Goal: Check status: Check status

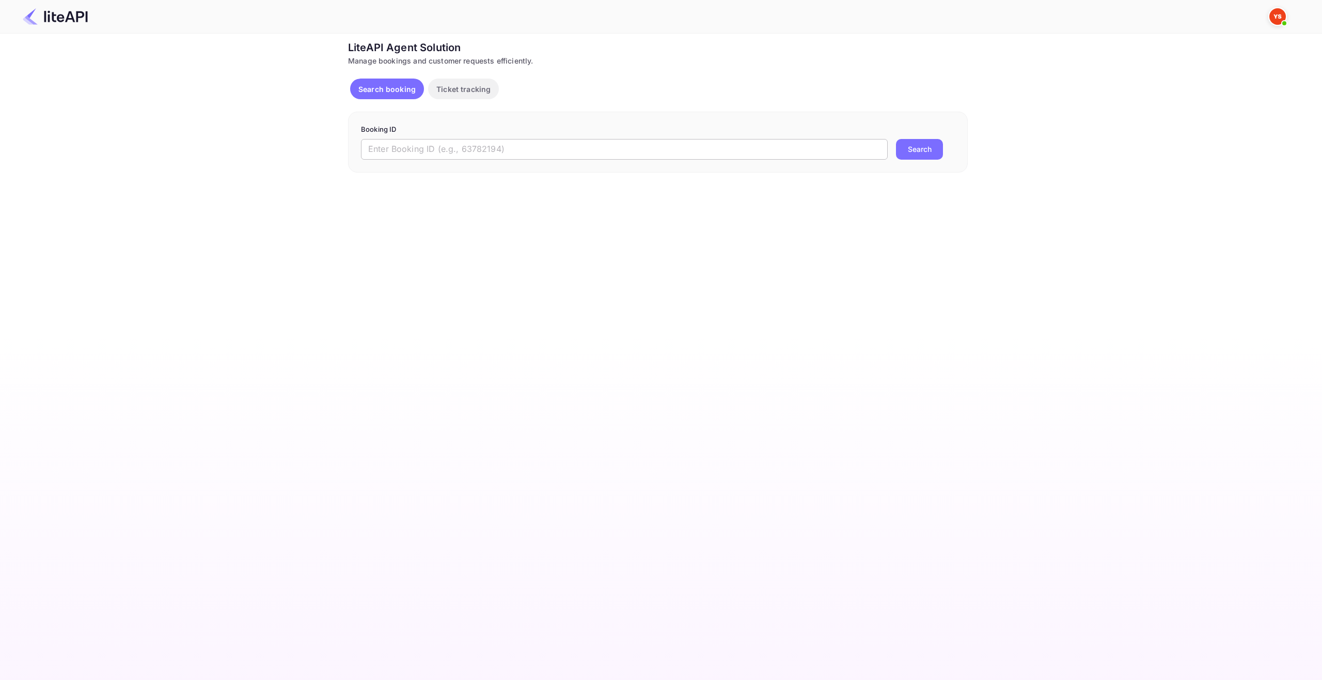
click at [454, 151] on input "text" at bounding box center [624, 149] width 527 height 21
paste input "8728461"
type input "8728461"
click at [914, 154] on button "Search" at bounding box center [919, 149] width 47 height 21
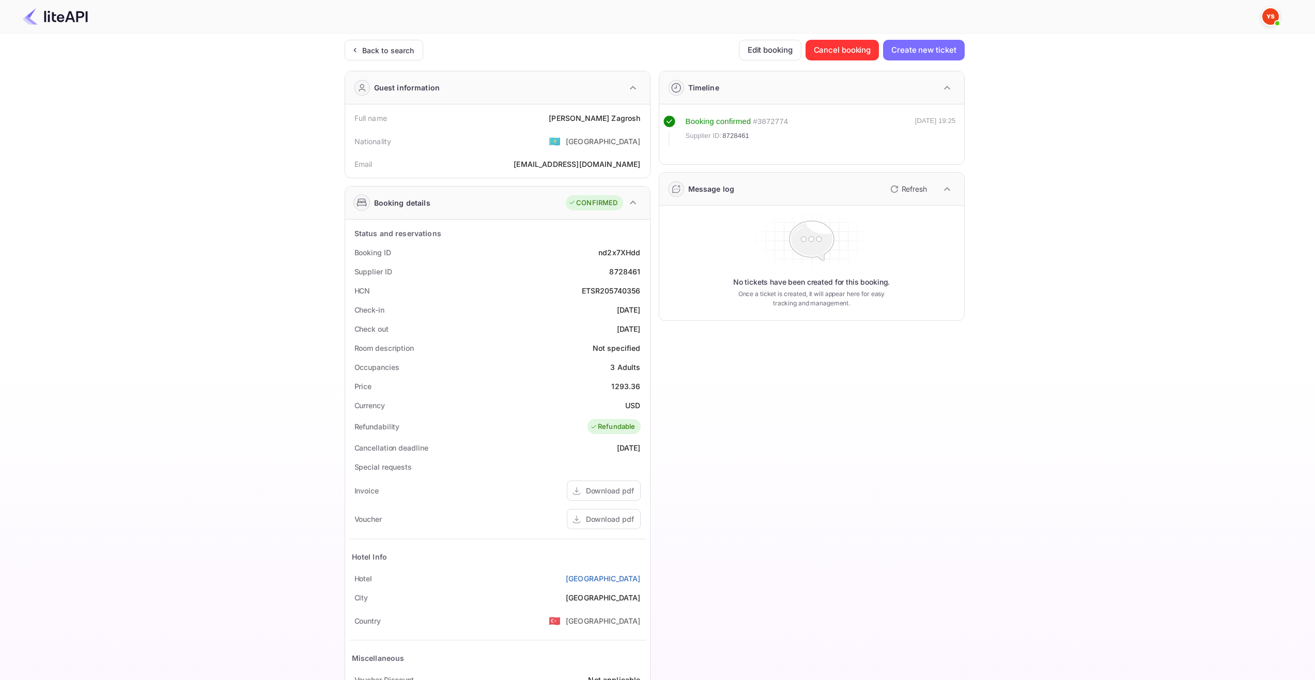
click at [1202, 240] on div "Ticket Affiliate URL https://www.nuitee.com/ Business partner name Nuitee Trave…" at bounding box center [654, 389] width 1284 height 699
drag, startPoint x: 587, startPoint y: 117, endPoint x: 644, endPoint y: 121, distance: 56.5
click at [644, 121] on div "Full name Denis Zagrosh" at bounding box center [497, 117] width 297 height 19
copy div "Denis Zagrosh"
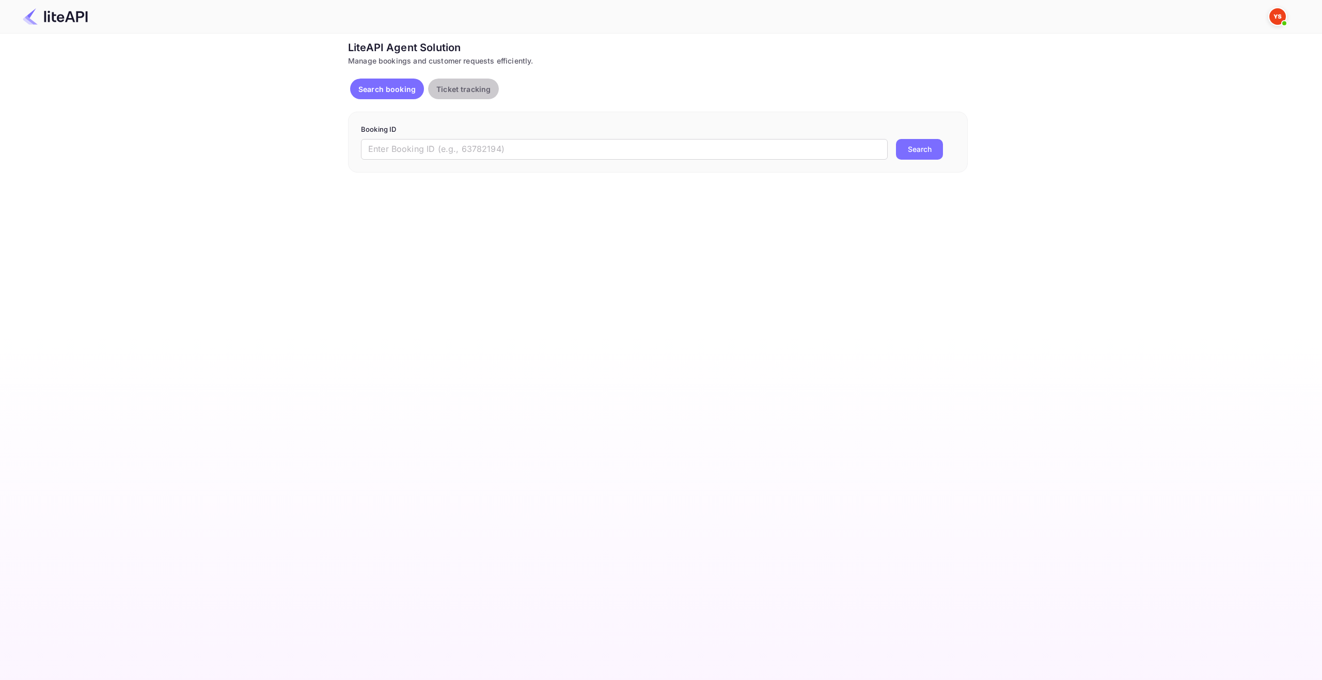
click at [481, 94] on p "Ticket tracking" at bounding box center [463, 89] width 54 height 11
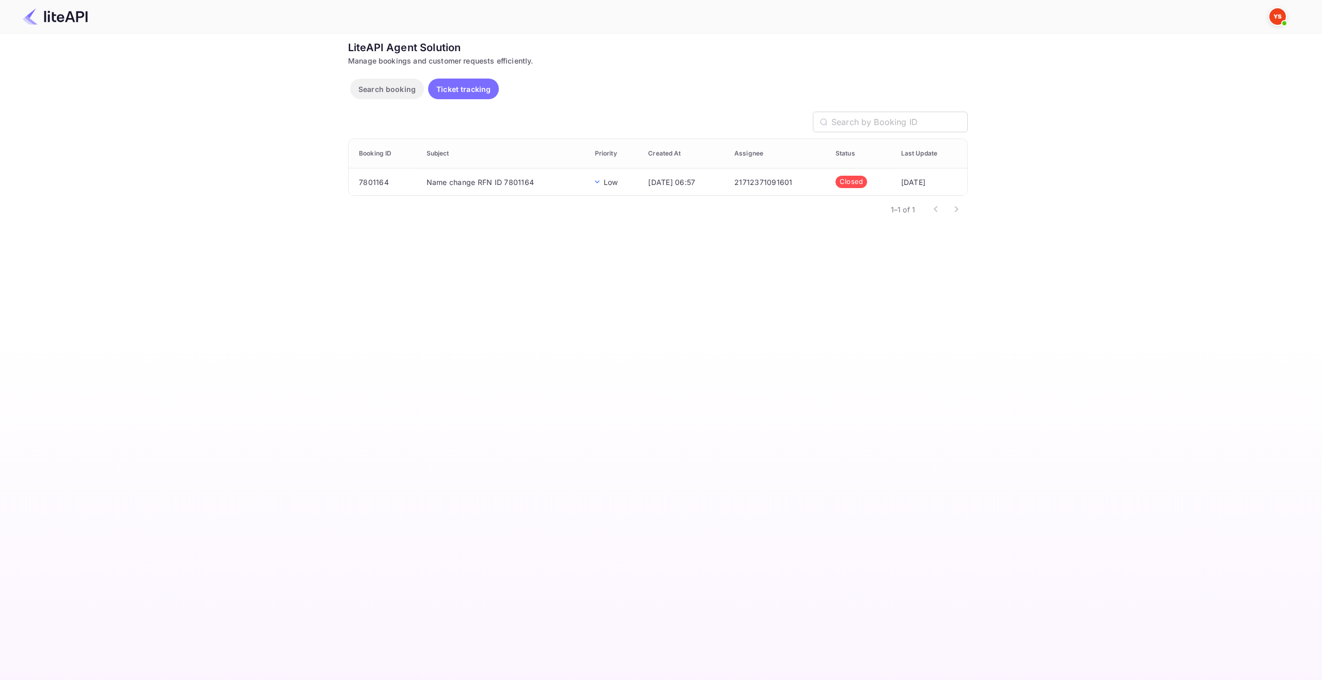
click at [405, 88] on p "Search booking" at bounding box center [386, 89] width 57 height 11
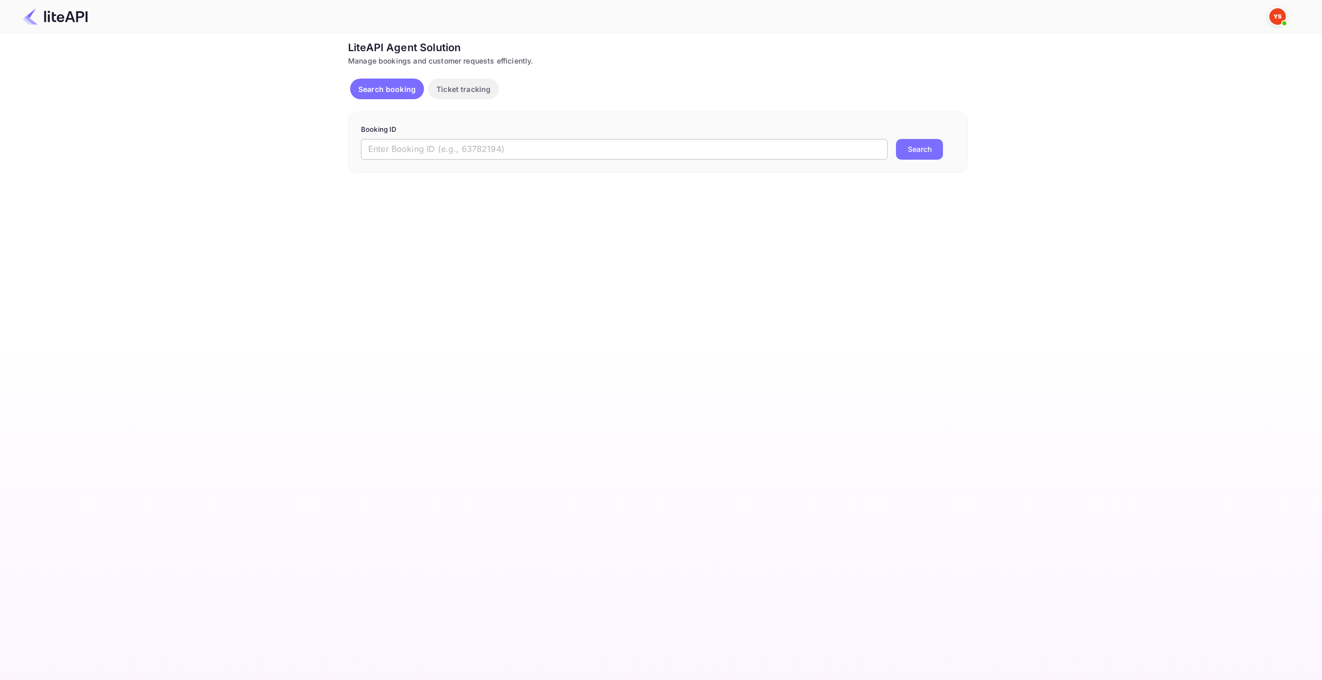
drag, startPoint x: 412, startPoint y: 150, endPoint x: 423, endPoint y: 150, distance: 11.4
click at [413, 149] on input "text" at bounding box center [624, 149] width 527 height 21
paste input "8728461"
type input "8728461"
click at [926, 144] on button "Search" at bounding box center [919, 149] width 47 height 21
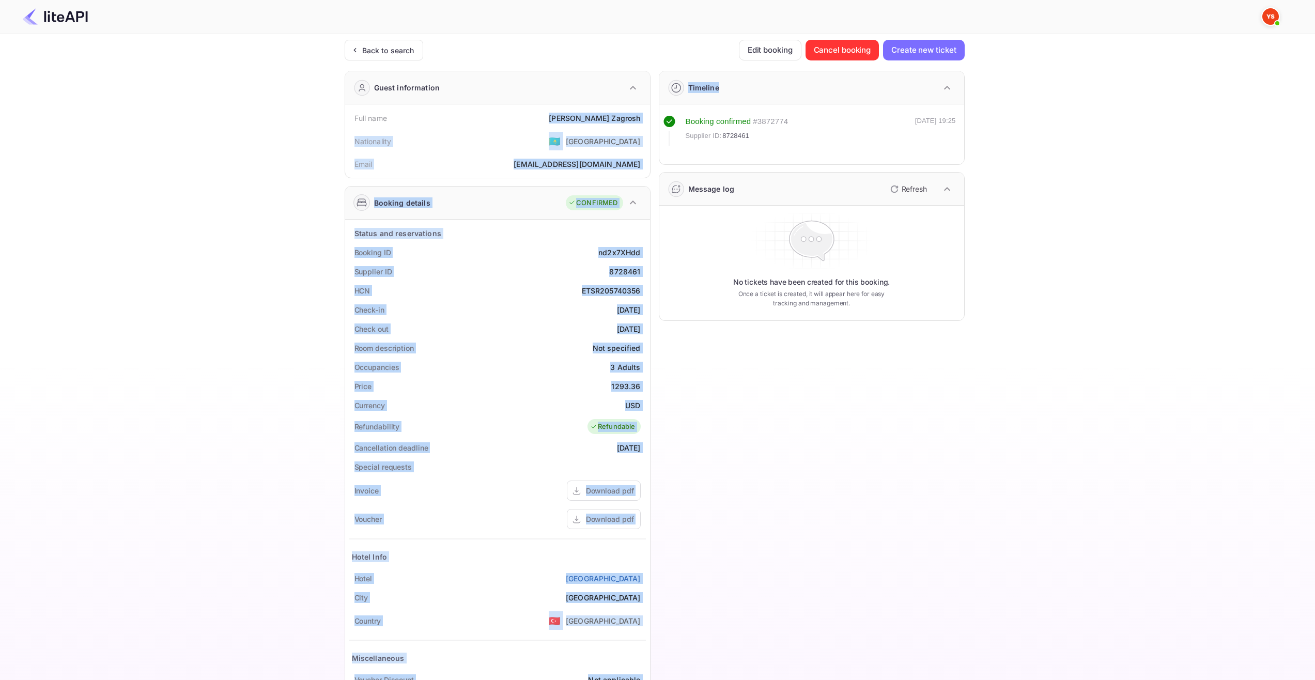
drag, startPoint x: 585, startPoint y: 120, endPoint x: 661, endPoint y: 124, distance: 76.6
click at [654, 120] on div "Guest information Full name Denis Zagrosh Nationality 🇰🇿 Kazakhstan Email den.z…" at bounding box center [650, 401] width 628 height 677
click at [607, 128] on div "Nationality 🇰🇿 Kazakhstan" at bounding box center [497, 141] width 297 height 27
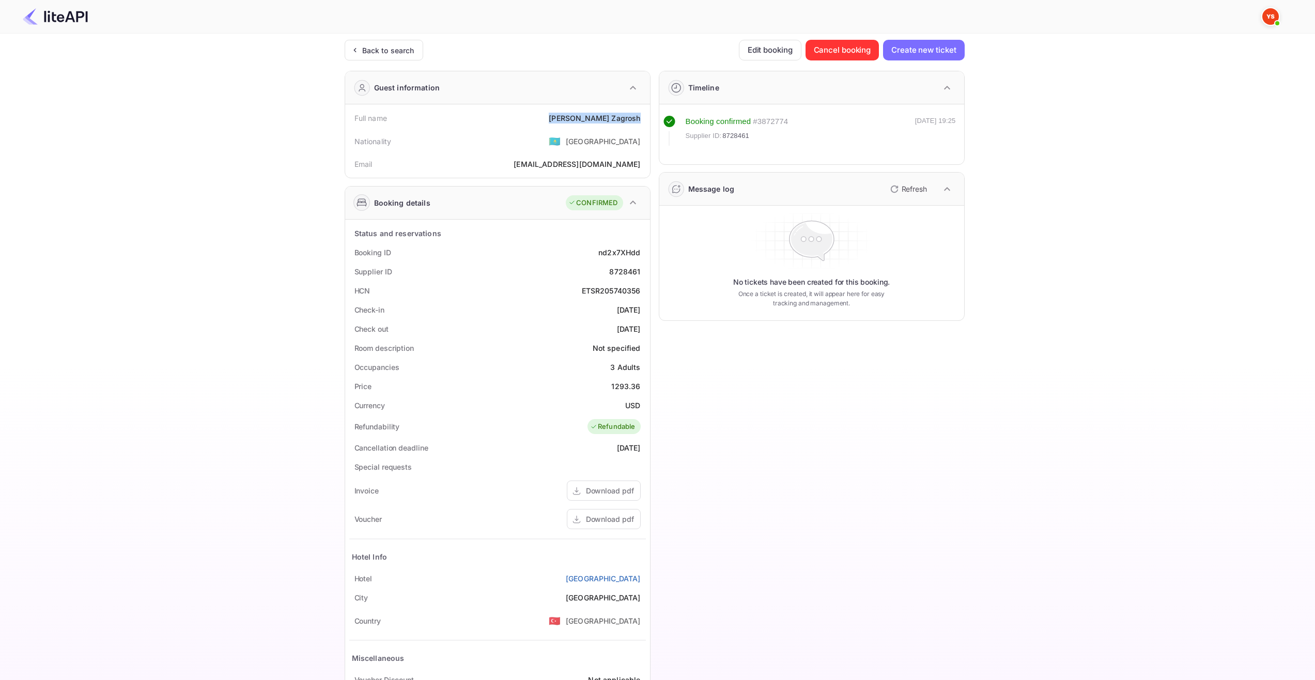
drag, startPoint x: 584, startPoint y: 115, endPoint x: 645, endPoint y: 118, distance: 61.5
click at [645, 118] on div "Full name Denis Zagrosh" at bounding box center [497, 117] width 297 height 19
copy div "Denis Zagrosh"
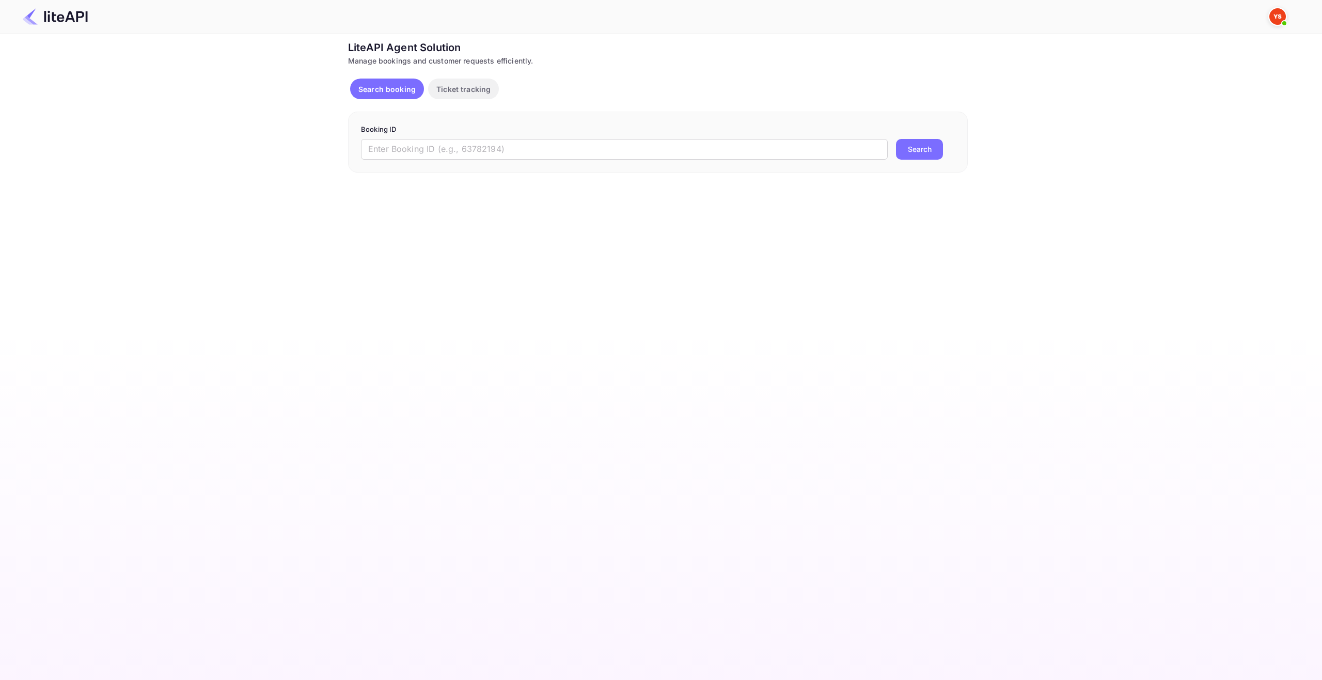
click at [1281, 19] on span at bounding box center [1285, 23] width 10 height 10
drag, startPoint x: 979, startPoint y: 33, endPoint x: 739, endPoint y: 64, distance: 242.8
click at [979, 33] on div at bounding box center [661, 340] width 1322 height 680
click at [486, 92] on p "Ticket tracking" at bounding box center [463, 89] width 54 height 11
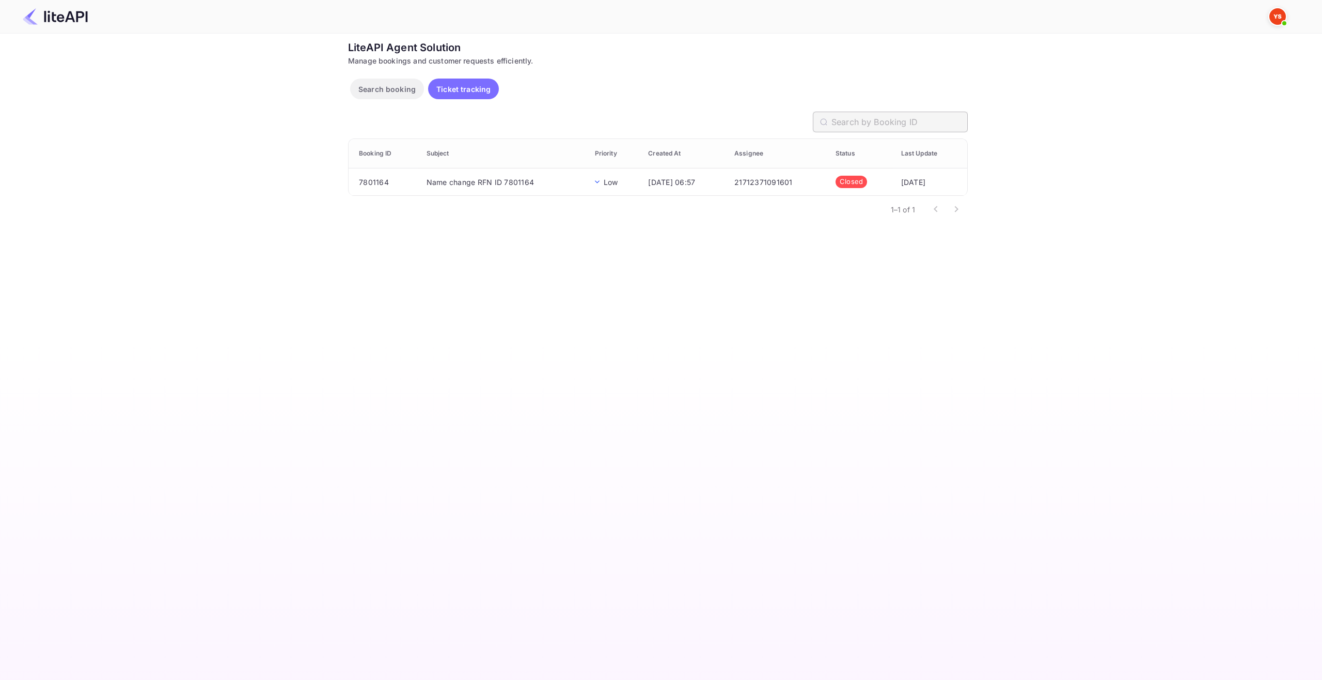
click at [890, 123] on input "text" at bounding box center [900, 122] width 136 height 21
paste input "[PERSON_NAME]"
type input "[PERSON_NAME]"
click at [363, 81] on button "Search booking" at bounding box center [387, 89] width 74 height 21
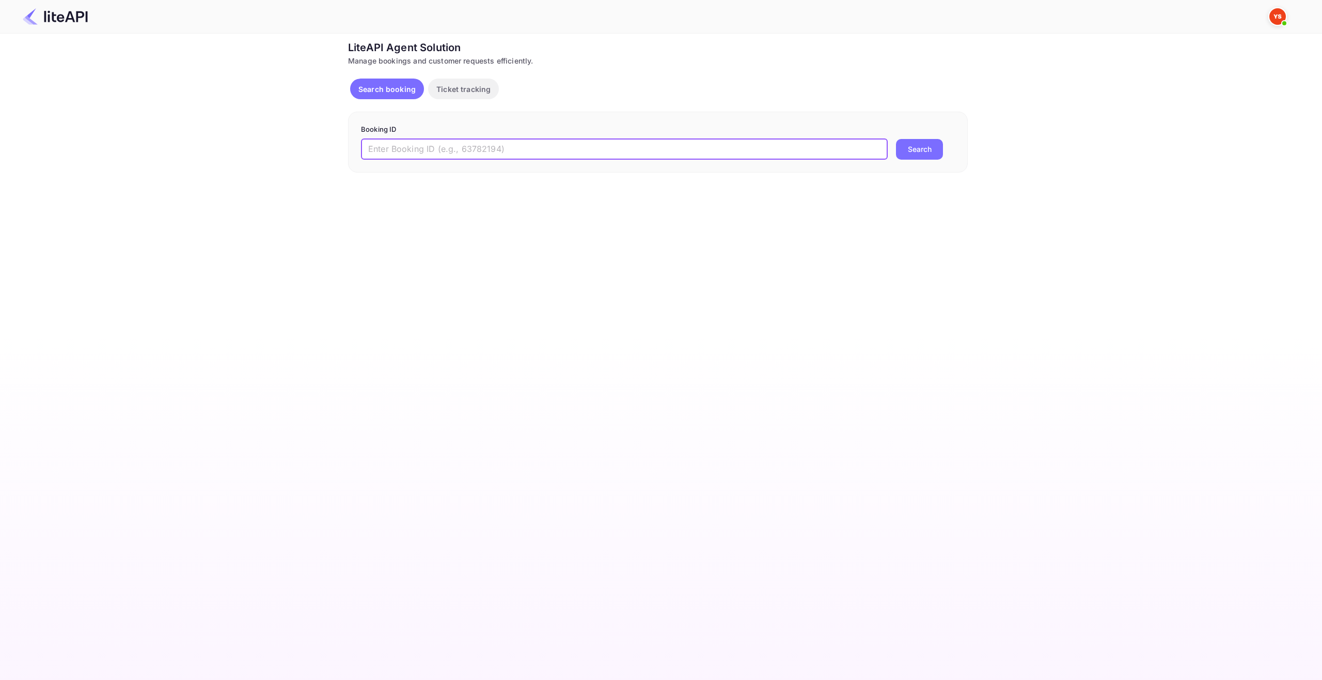
click at [712, 143] on input "text" at bounding box center [624, 149] width 527 height 21
paste input "[PERSON_NAME]"
type input "[PERSON_NAME]"
click at [62, 16] on img at bounding box center [55, 16] width 65 height 17
click at [30, 27] on div at bounding box center [656, 16] width 1293 height 31
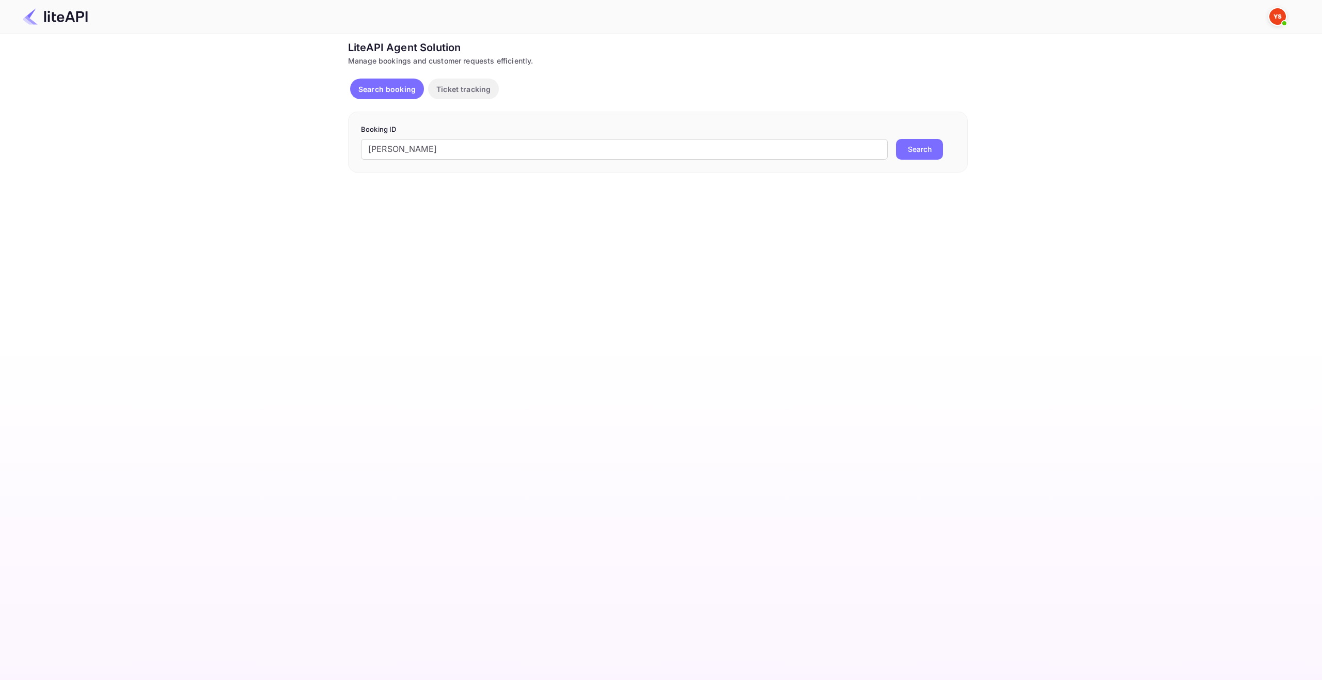
drag, startPoint x: 341, startPoint y: 51, endPoint x: 346, endPoint y: 52, distance: 5.2
click at [344, 52] on div "Ticket Affiliate URL [URL][DOMAIN_NAME] Business partner name Nuitee Travel Cus…" at bounding box center [657, 106] width 1291 height 133
click at [423, 52] on div "LiteAPI Agent Solution" at bounding box center [658, 47] width 620 height 15
drag, startPoint x: 472, startPoint y: 50, endPoint x: 482, endPoint y: 51, distance: 10.3
click at [478, 50] on div "LiteAPI Agent Solution" at bounding box center [658, 47] width 620 height 15
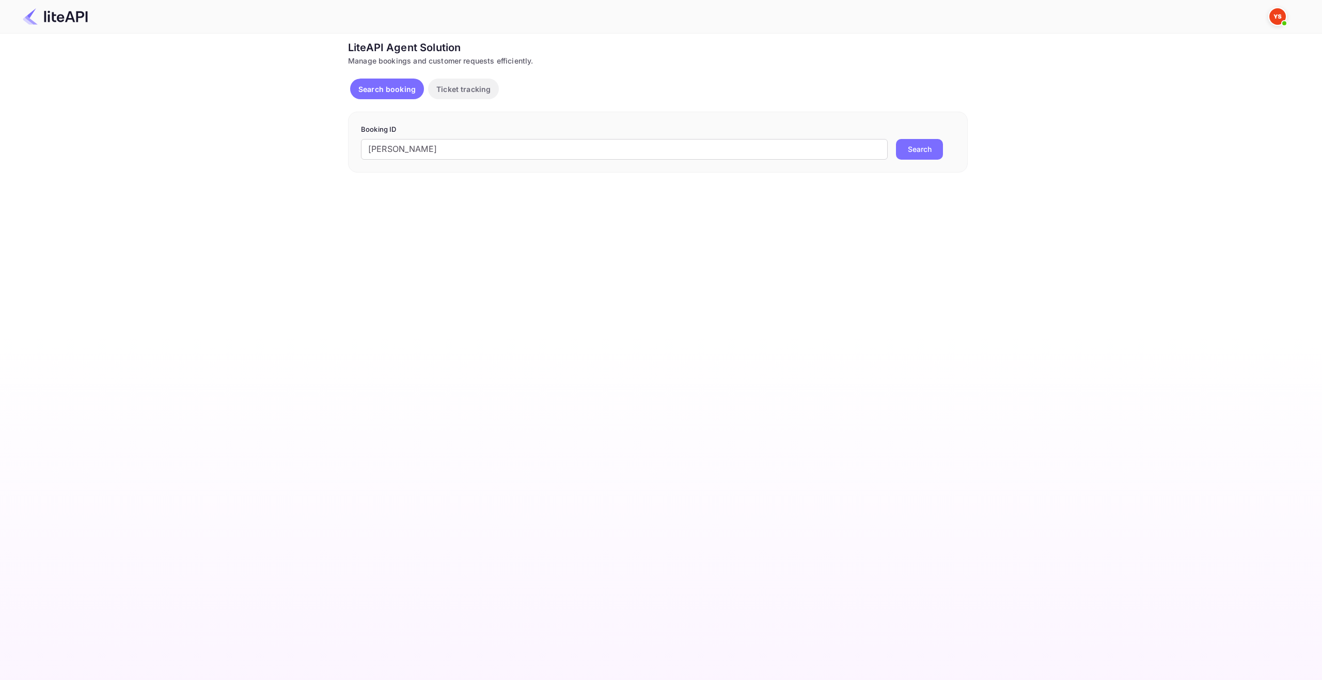
click at [498, 79] on div "Search booking Ticket tracking" at bounding box center [426, 89] width 153 height 21
click at [247, 192] on main "Unsaved Changes Ticket Affiliate URL [URL][DOMAIN_NAME] Business partner name N…" at bounding box center [661, 357] width 1322 height 646
click at [454, 98] on button "Ticket tracking" at bounding box center [463, 89] width 71 height 21
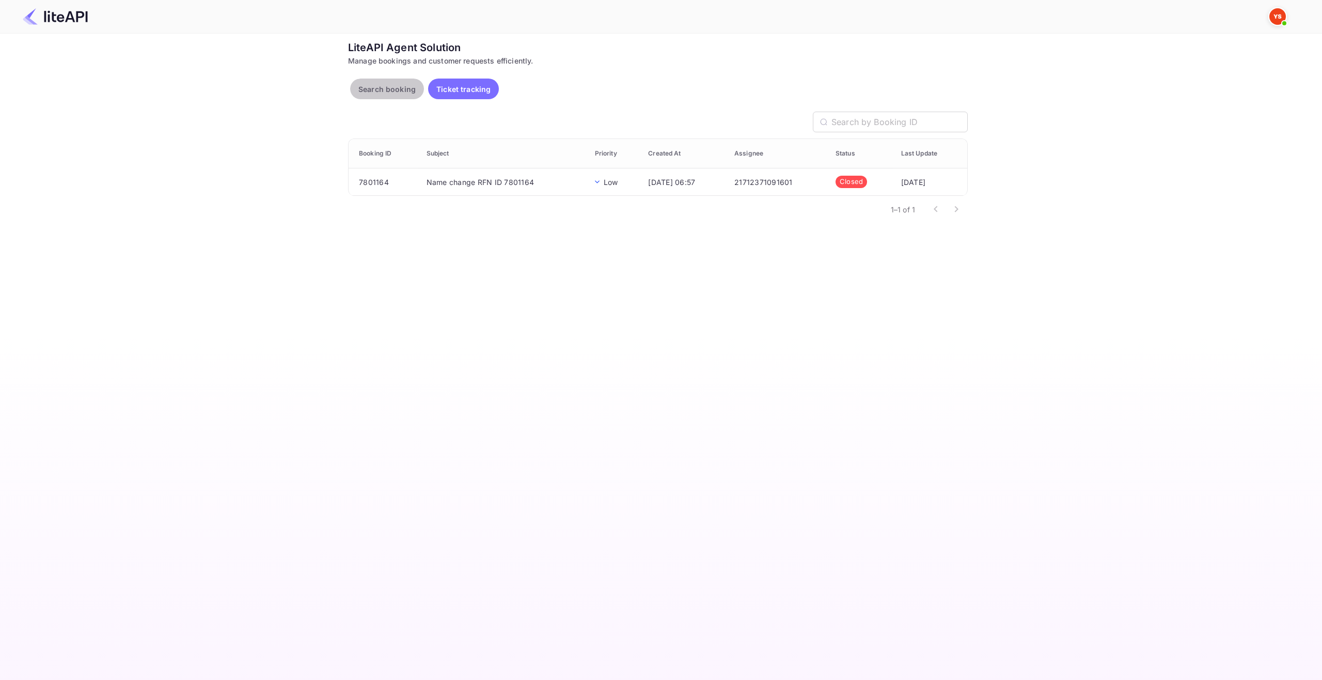
click at [394, 86] on p "Search booking" at bounding box center [386, 89] width 57 height 11
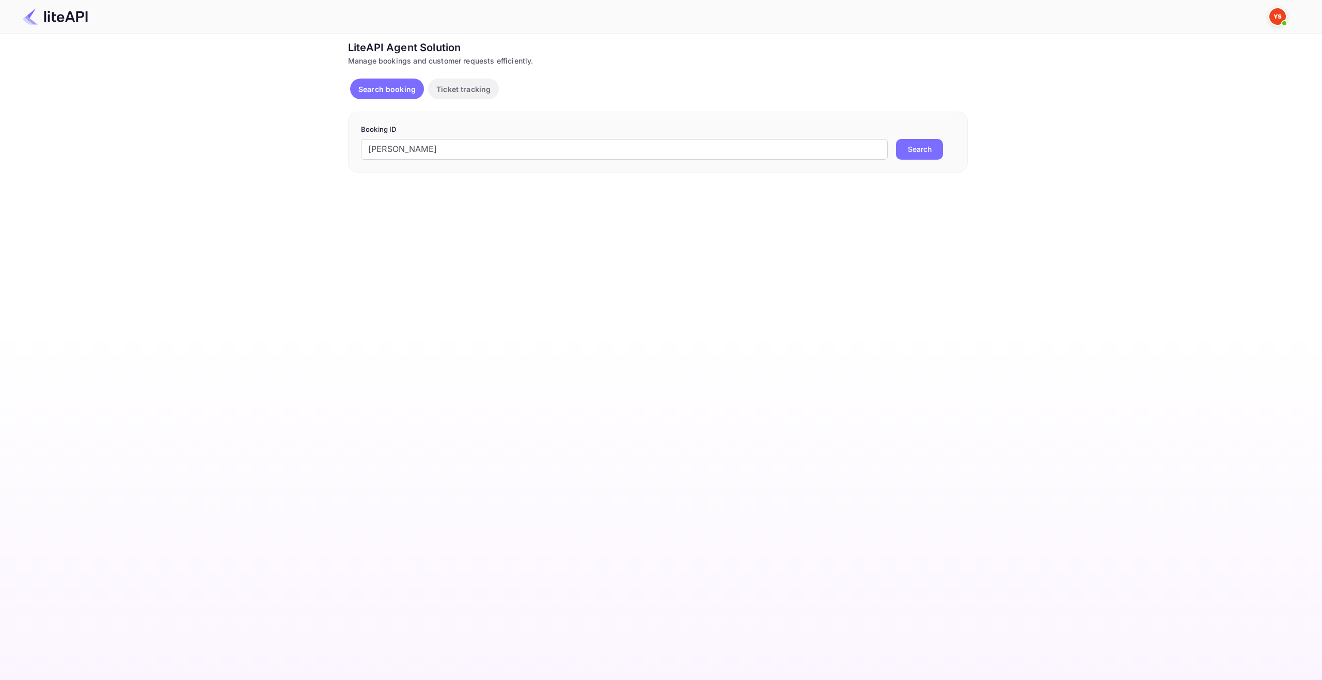
drag, startPoint x: 483, startPoint y: 92, endPoint x: 469, endPoint y: 110, distance: 22.0
click at [484, 93] on p "Ticket tracking" at bounding box center [463, 89] width 54 height 11
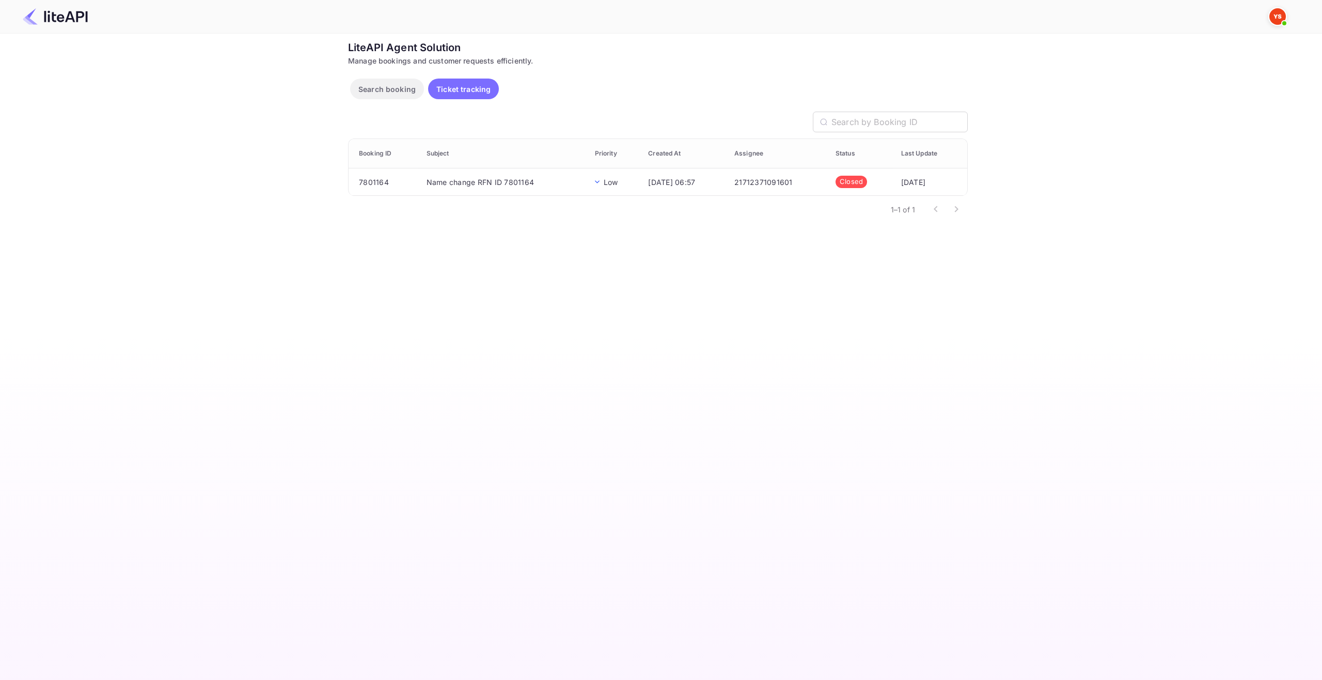
click at [400, 79] on button "Search booking" at bounding box center [387, 89] width 74 height 21
